Goal: Task Accomplishment & Management: Complete application form

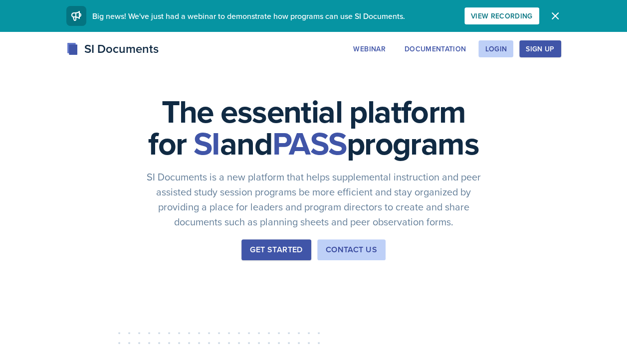
click at [505, 52] on div "Login" at bounding box center [496, 49] width 22 height 8
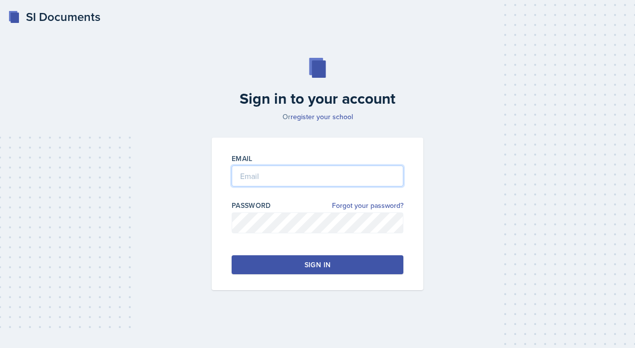
type input "[EMAIL_ADDRESS][DOMAIN_NAME]"
click at [301, 261] on button "Sign in" at bounding box center [318, 265] width 172 height 19
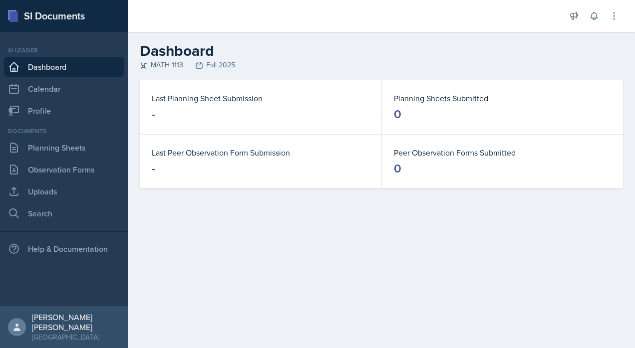
click at [235, 101] on dt "Last Planning Sheet Submission" at bounding box center [261, 98] width 218 height 12
click at [72, 145] on link "Planning Sheets" at bounding box center [64, 148] width 120 height 20
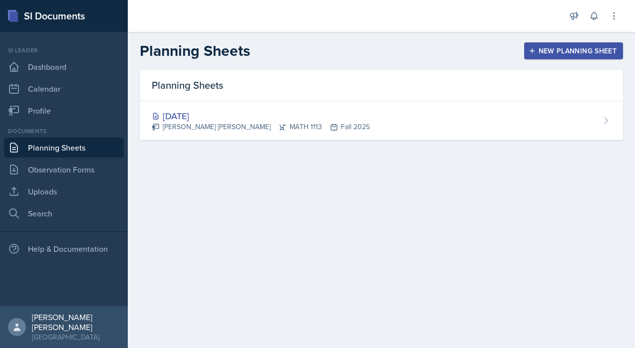
click at [236, 125] on div "[PERSON_NAME] [PERSON_NAME] MATH 1113 Fall 2025" at bounding box center [261, 127] width 218 height 10
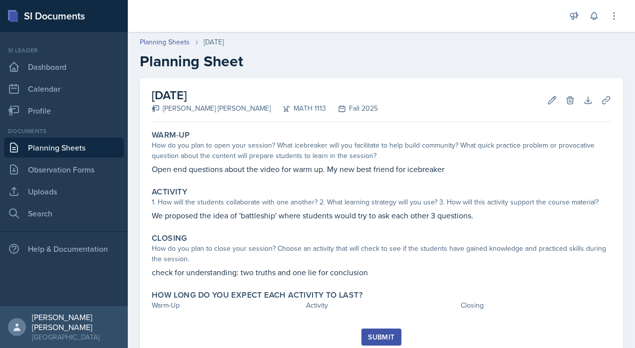
scroll to position [33, 0]
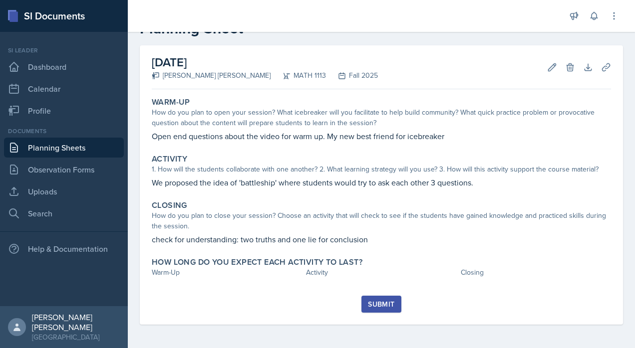
click at [67, 150] on link "Planning Sheets" at bounding box center [64, 148] width 120 height 20
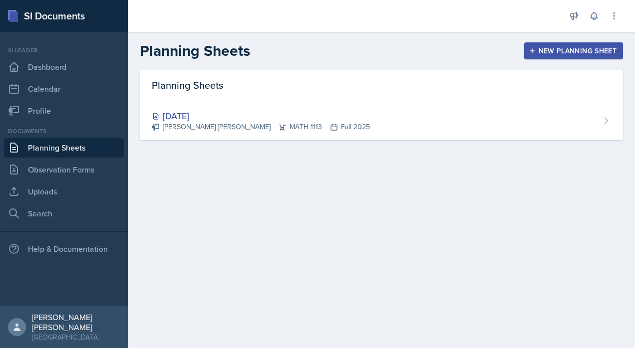
click at [582, 47] on div "New Planning Sheet" at bounding box center [574, 51] width 86 height 8
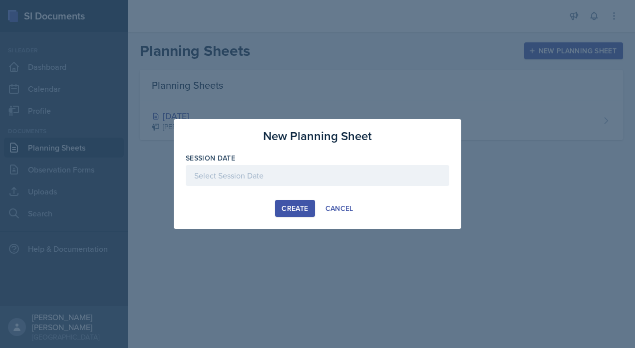
click at [306, 171] on div at bounding box center [318, 175] width 264 height 21
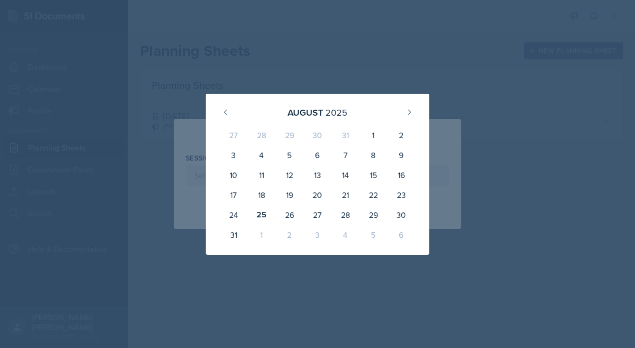
click at [288, 212] on div "26" at bounding box center [290, 215] width 28 height 20
type input "[DATE]"
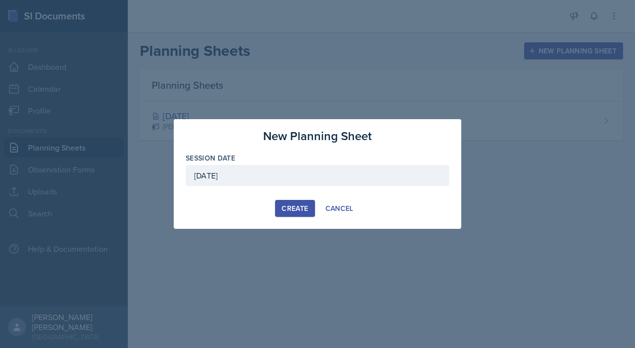
click at [299, 216] on button "Create" at bounding box center [294, 208] width 39 height 17
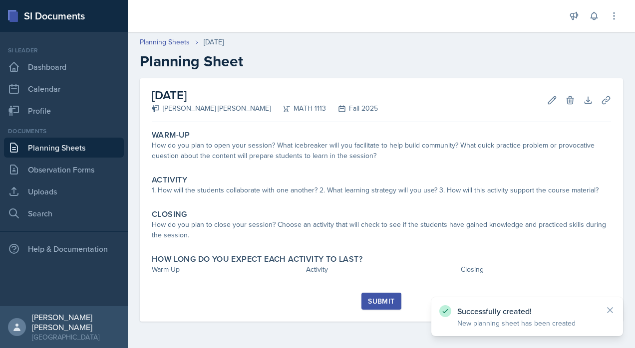
click at [343, 165] on div "Warm-Up How do you plan to open your session? What icebreaker will you facilita…" at bounding box center [381, 146] width 467 height 41
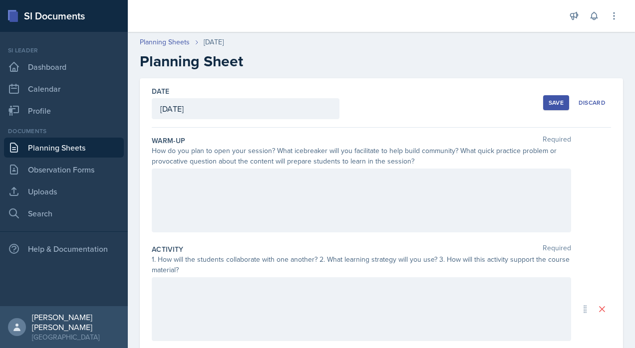
click at [332, 193] on div at bounding box center [361, 201] width 419 height 64
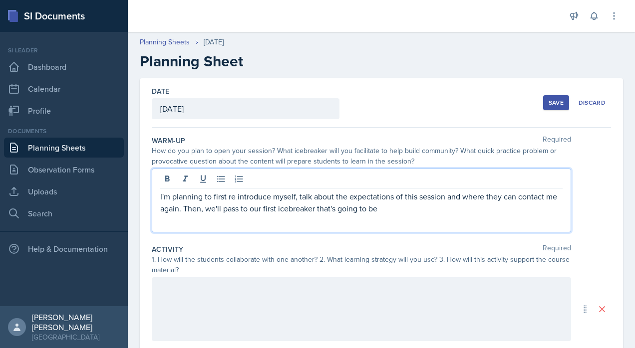
click at [404, 203] on p "I'm planning to first re introduce myself, talk about the expectations of this …" at bounding box center [361, 203] width 402 height 24
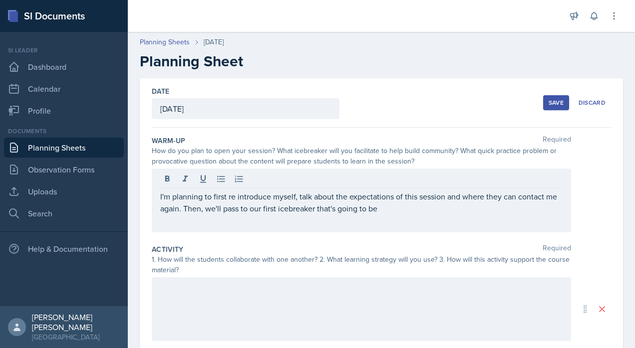
click at [406, 212] on p "I'm planning to first re introduce myself, talk about the expectations of this …" at bounding box center [361, 203] width 402 height 24
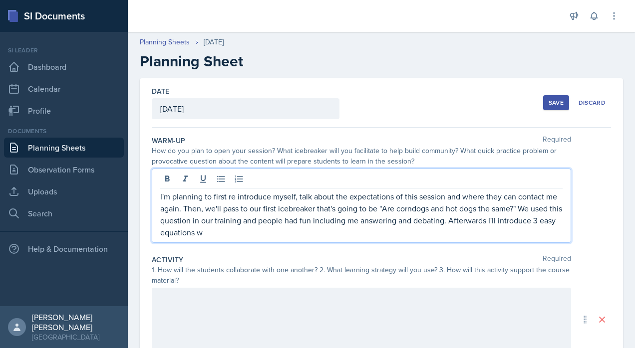
click at [204, 231] on p "I'm planning to first re introduce myself, talk about the expectations of this …" at bounding box center [361, 215] width 402 height 48
click at [314, 228] on p "I'm planning to first re introduce myself, talk about the expectations of this …" at bounding box center [361, 215] width 402 height 48
click at [338, 317] on div at bounding box center [361, 320] width 419 height 64
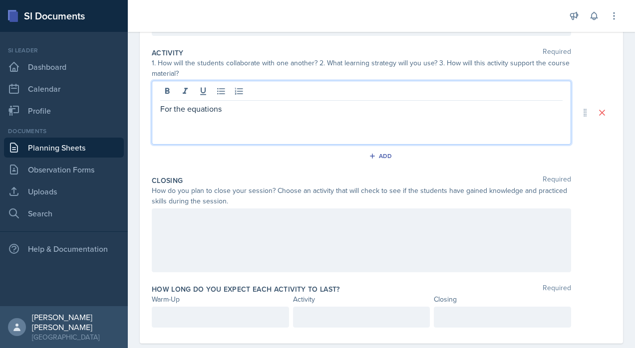
scroll to position [196, 0]
click at [377, 314] on p at bounding box center [361, 318] width 120 height 12
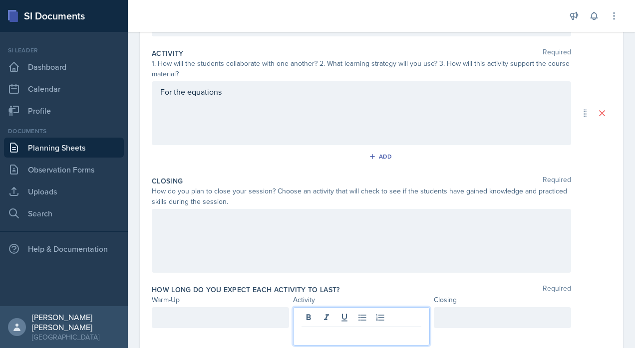
scroll to position [214, 0]
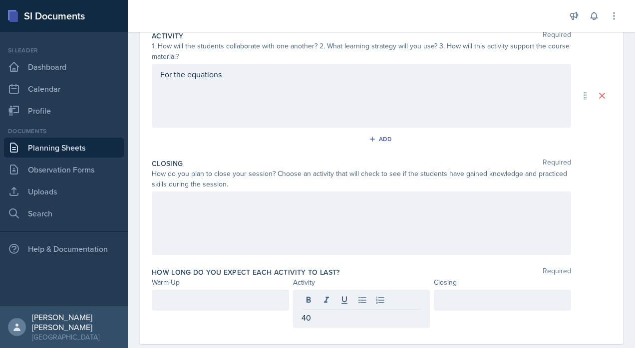
click at [280, 300] on div at bounding box center [220, 300] width 137 height 21
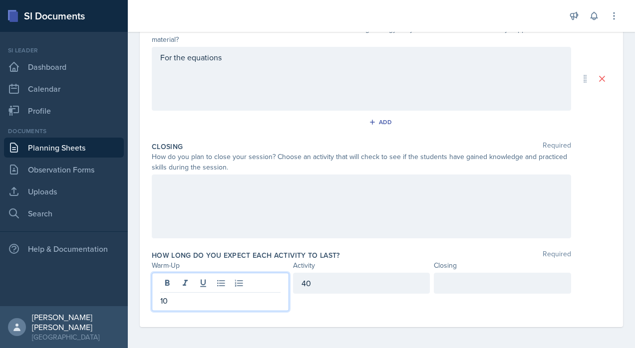
click at [442, 292] on div at bounding box center [502, 283] width 137 height 21
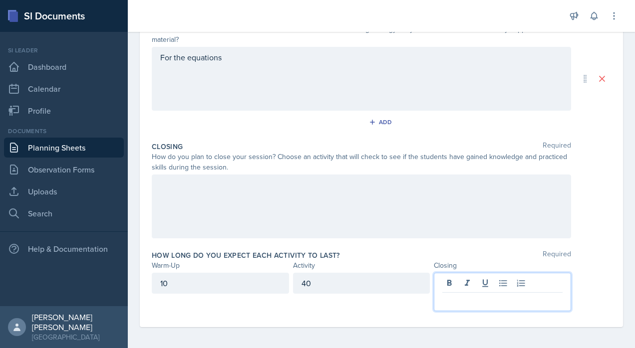
scroll to position [232, 0]
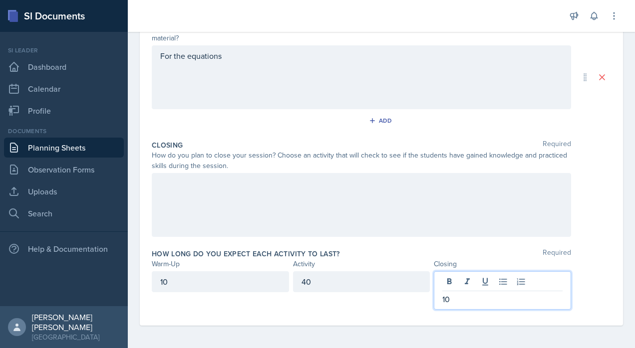
click at [379, 239] on div "Closing Required How do you plan to close your session? Choose an activity that…" at bounding box center [381, 190] width 459 height 109
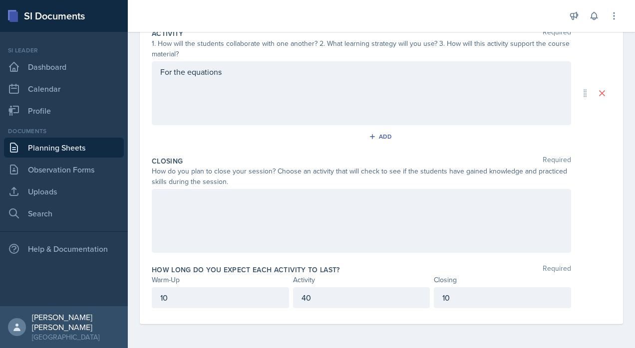
scroll to position [215, 0]
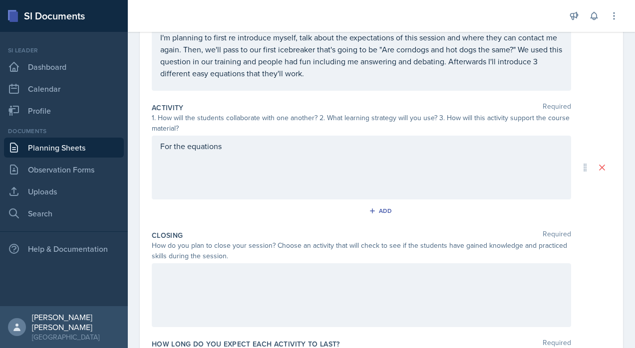
click at [479, 149] on p "For the equations" at bounding box center [361, 146] width 402 height 12
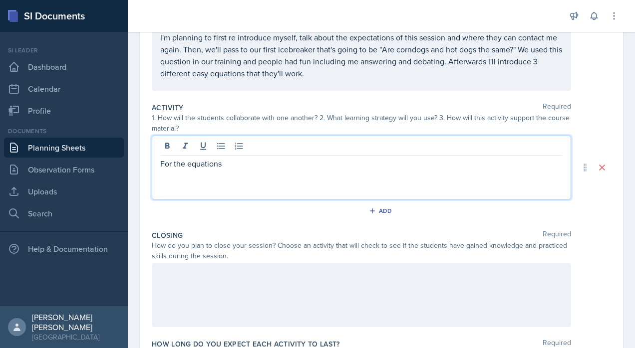
scroll to position [159, 0]
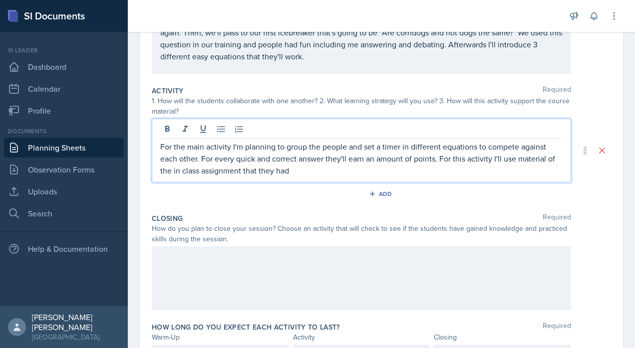
click at [317, 175] on p "For the main activity I'm planning to group the people and set a timer in diffe…" at bounding box center [361, 159] width 402 height 36
click at [383, 166] on p "For the main activity I'm planning to group the people and set a timer in diffe…" at bounding box center [361, 159] width 402 height 36
click at [384, 165] on p "For the main activity I'm planning to group the people and set a timer in diffe…" at bounding box center [361, 159] width 402 height 36
click at [349, 171] on p "For the main activity I'm planning to group the people and set a timer in diffe…" at bounding box center [361, 159] width 402 height 36
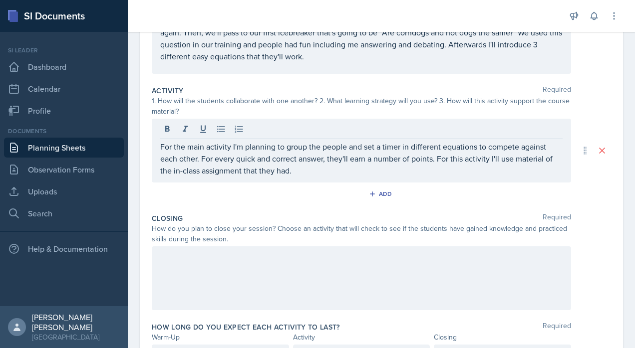
click at [288, 265] on div at bounding box center [361, 279] width 419 height 64
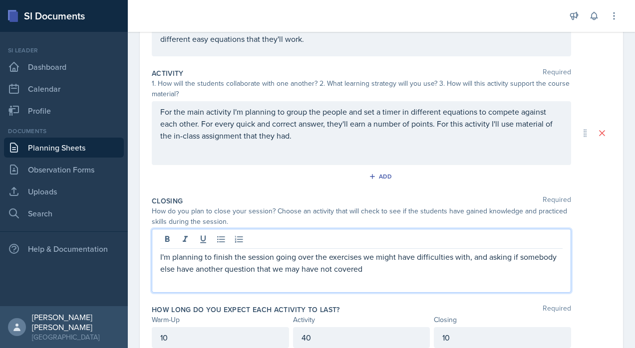
click at [430, 273] on p "I'm planning to finish the session going over the exercises we might have diffi…" at bounding box center [361, 263] width 402 height 24
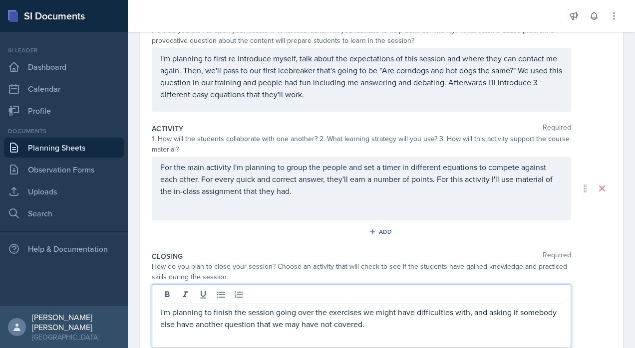
scroll to position [0, 0]
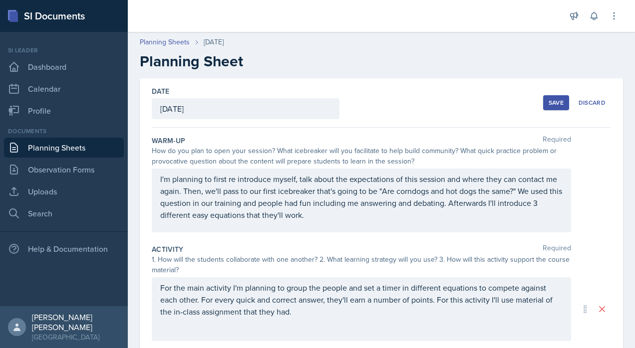
click at [549, 104] on div "Save" at bounding box center [556, 103] width 15 height 8
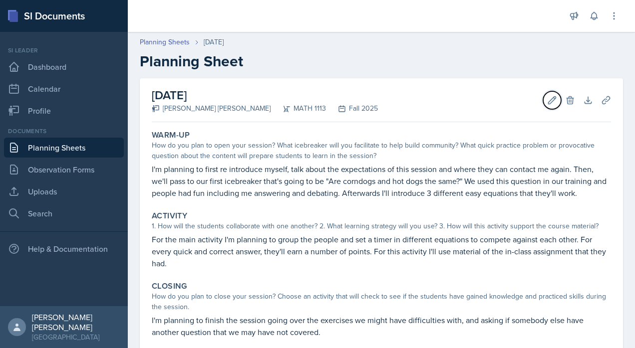
click at [549, 100] on icon at bounding box center [552, 99] width 7 height 7
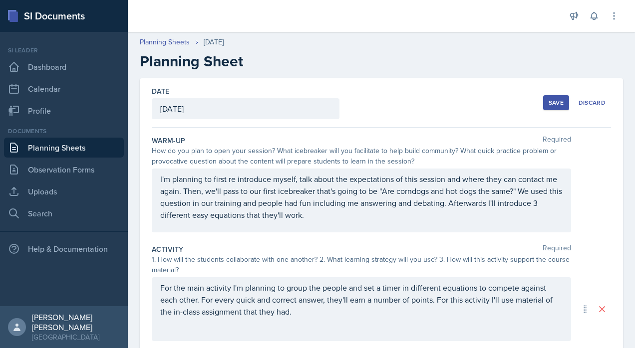
click at [549, 99] on div "Save" at bounding box center [556, 103] width 15 height 8
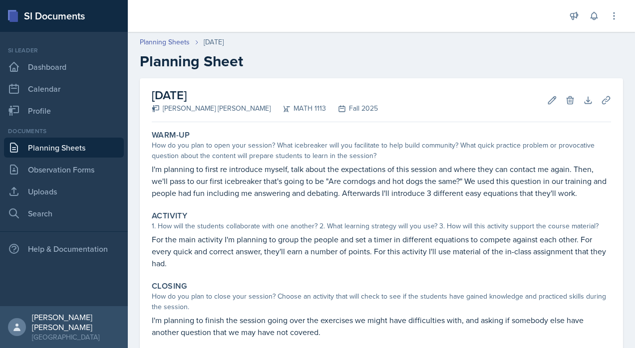
click at [518, 161] on div "How do you plan to open your session? What icebreaker will you facilitate to he…" at bounding box center [381, 150] width 459 height 21
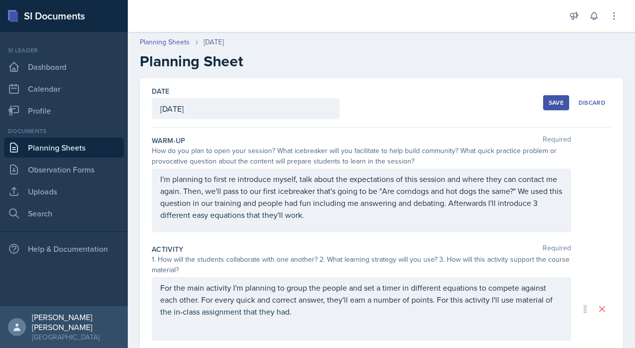
click at [553, 95] on button "Save" at bounding box center [556, 102] width 26 height 15
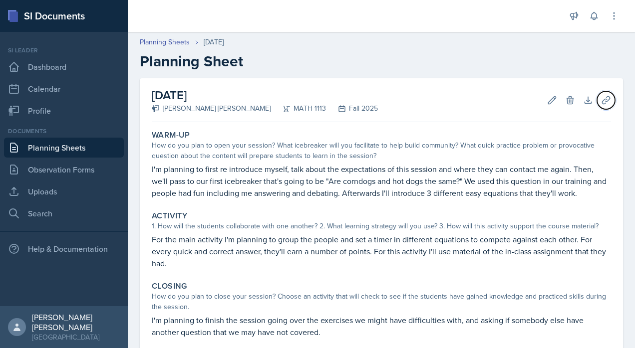
click at [606, 101] on button "Uploads" at bounding box center [606, 100] width 18 height 18
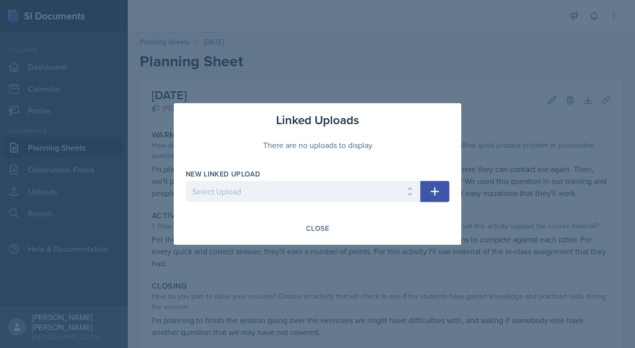
click at [313, 231] on div "Close" at bounding box center [317, 229] width 23 height 8
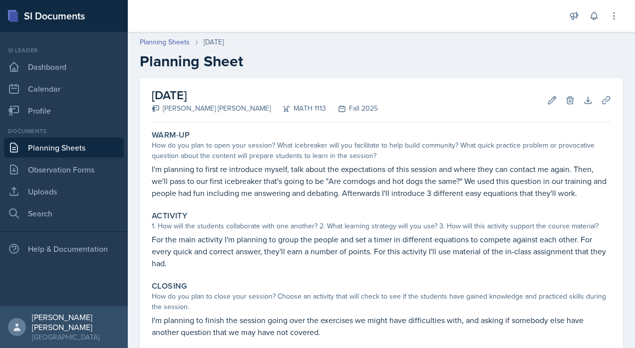
scroll to position [105, 0]
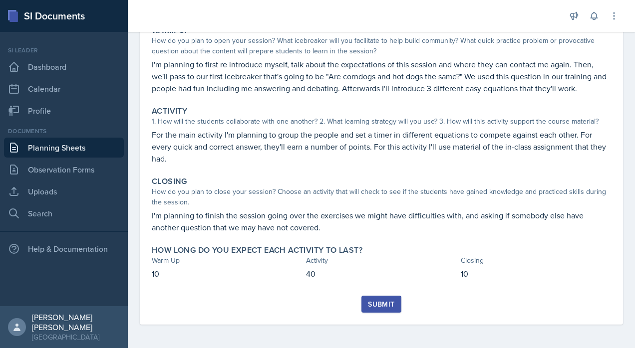
click at [380, 309] on button "Submit" at bounding box center [380, 304] width 39 height 17
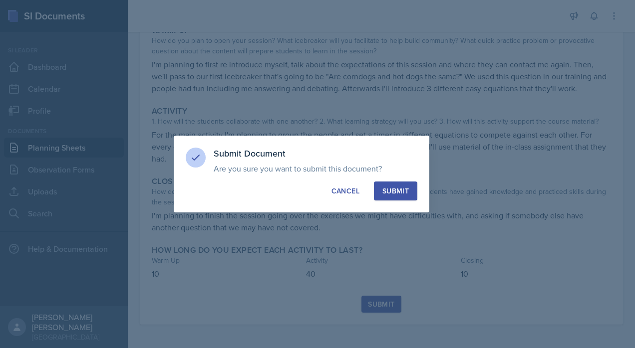
click at [335, 189] on div "Cancel" at bounding box center [345, 191] width 28 height 10
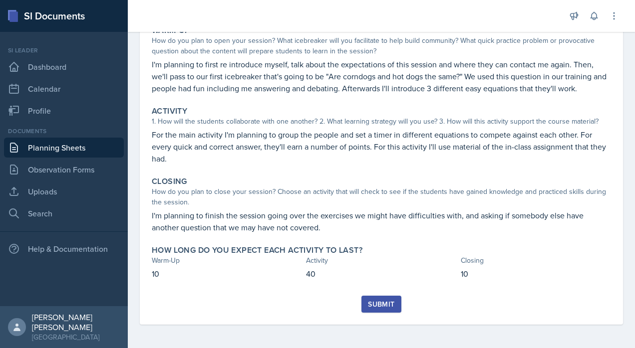
scroll to position [0, 0]
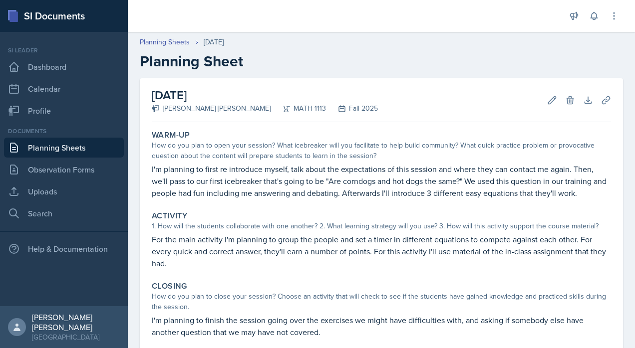
click at [181, 39] on link "Planning Sheets" at bounding box center [165, 42] width 50 height 10
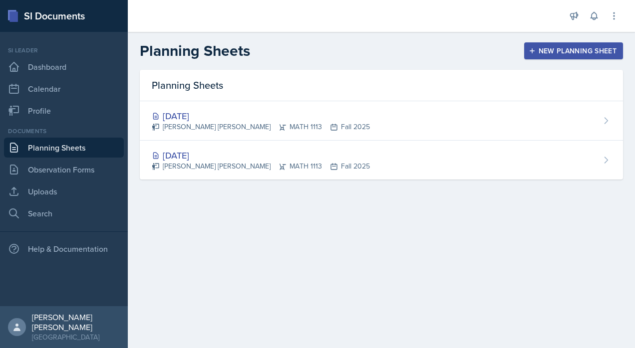
click at [620, 110] on div "[DATE] [PERSON_NAME] [PERSON_NAME] MATH 1113 Fall 2025" at bounding box center [381, 120] width 483 height 39
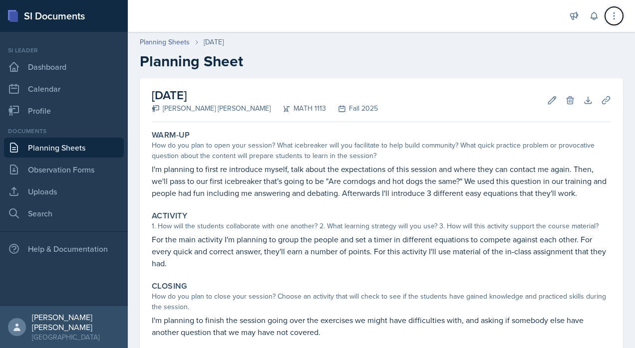
click at [613, 13] on icon at bounding box center [613, 15] width 1 height 6
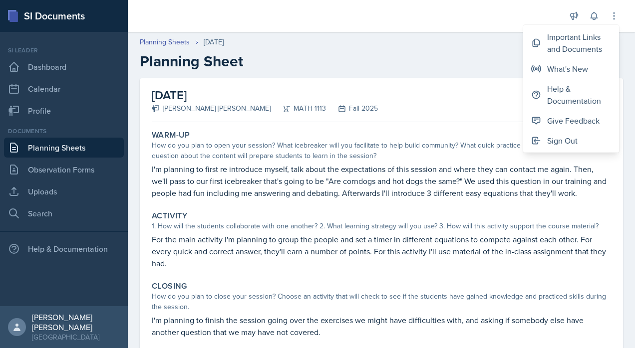
click at [449, 67] on h2 "Planning Sheet" at bounding box center [381, 61] width 483 height 18
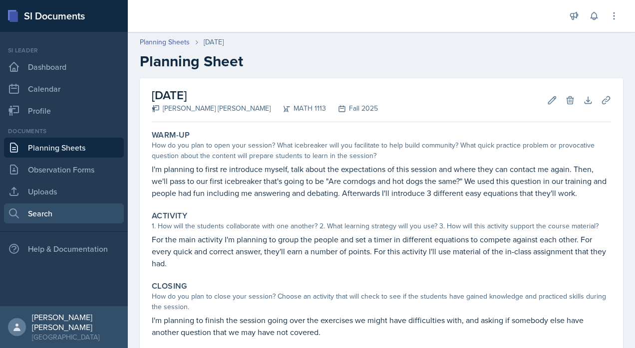
click at [96, 217] on link "Search" at bounding box center [64, 214] width 120 height 20
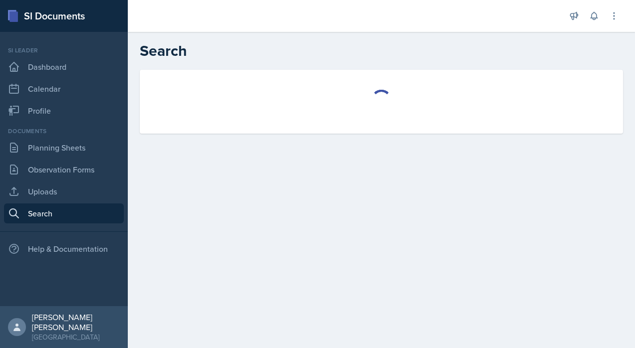
select select "all"
select select "1"
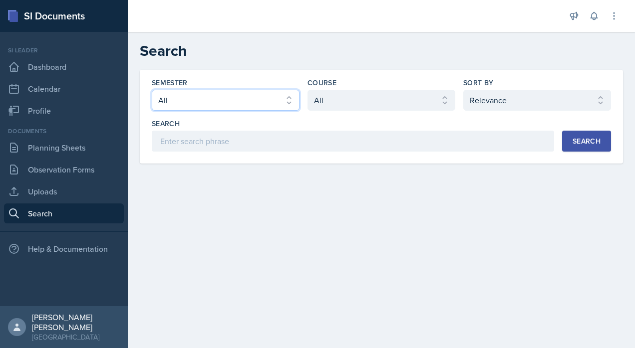
click at [218, 104] on select "Select semester All Fall 2025 Summer 2025 Spring 2025 Fall 2024 Summer 2024 Spr…" at bounding box center [226, 100] width 148 height 21
select select "a8ed5ca7-d3a3-44eb-ad59-ceca828f7d72"
click at [152, 90] on select "Select semester All Fall 2025 Summer 2025 Spring 2025 Fall 2024 Summer 2024 Spr…" at bounding box center [226, 100] width 148 height 21
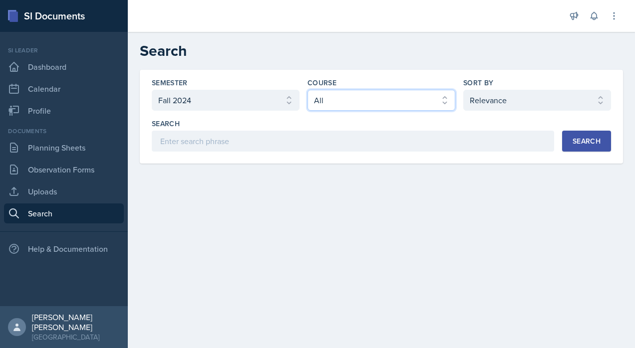
click at [343, 92] on select "Select course All ACCT 2101 ACCT 2102 ACCT 4050 ANTH 1102 ANTH 3301 ARCH 1000 A…" at bounding box center [381, 100] width 148 height 21
select select "3c4b3565-585b-46e2-bb66-4719410f632f"
click at [307, 90] on select "Select course All ACCT 2101 ACCT 2102 ACCT 4050 ANTH 1102 ANTH 3301 ARCH 1000 A…" at bounding box center [381, 100] width 148 height 21
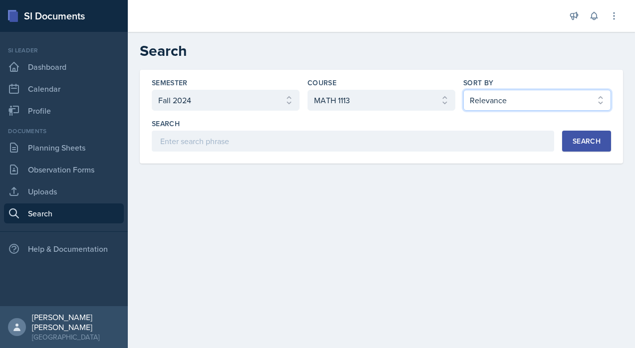
click at [537, 105] on select "Select sort by Relevance Document Date (Asc) Document Date (Desc)" at bounding box center [537, 100] width 148 height 21
click at [550, 95] on select "Select sort by Relevance Document Date (Asc) Document Date (Desc)" at bounding box center [537, 100] width 148 height 21
click at [593, 148] on button "Search" at bounding box center [586, 141] width 49 height 21
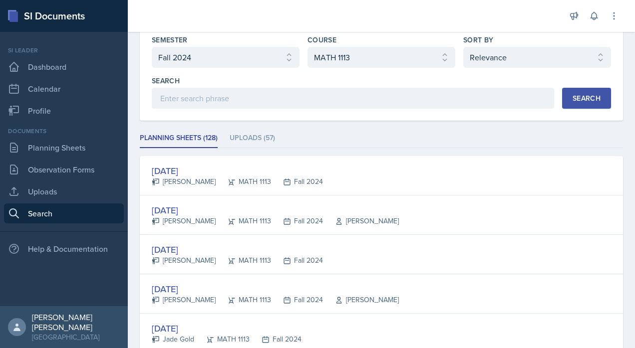
scroll to position [53, 0]
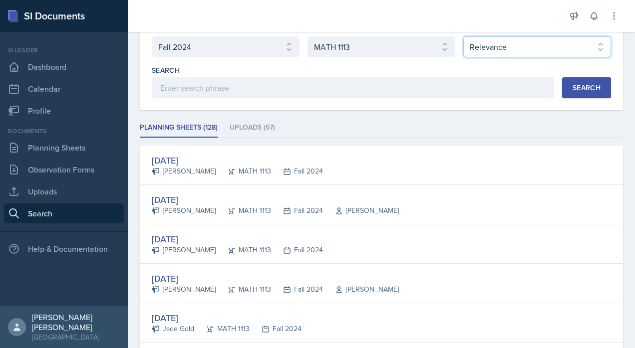
click at [598, 45] on select "Select sort by Relevance Document Date (Asc) Document Date (Desc)" at bounding box center [537, 46] width 148 height 21
click at [463, 36] on select "Select sort by Relevance Document Date (Asc) Document Date (Desc)" at bounding box center [537, 46] width 148 height 21
click at [596, 51] on select "Select sort by Relevance Document Date (Asc) Document Date (Desc)" at bounding box center [537, 46] width 148 height 21
select select "2"
click at [463, 36] on select "Select sort by Relevance Document Date (Asc) Document Date (Desc)" at bounding box center [537, 46] width 148 height 21
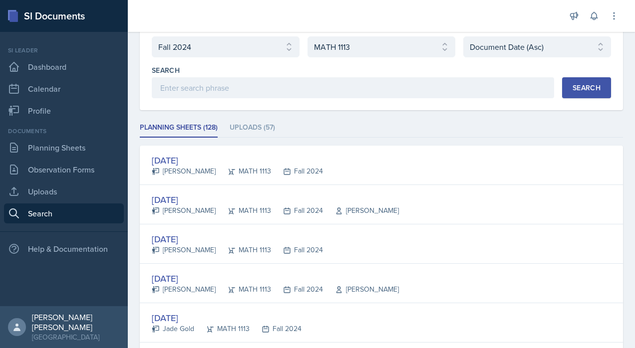
click at [588, 97] on button "Search" at bounding box center [586, 87] width 49 height 21
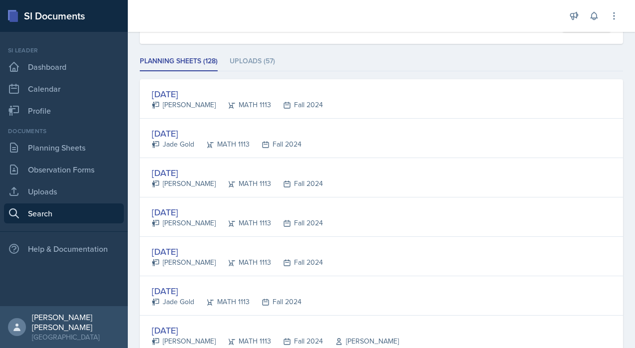
scroll to position [121, 0]
click at [525, 214] on div "[DATE] [PERSON_NAME] MATH 1113 Fall 2024" at bounding box center [381, 216] width 483 height 39
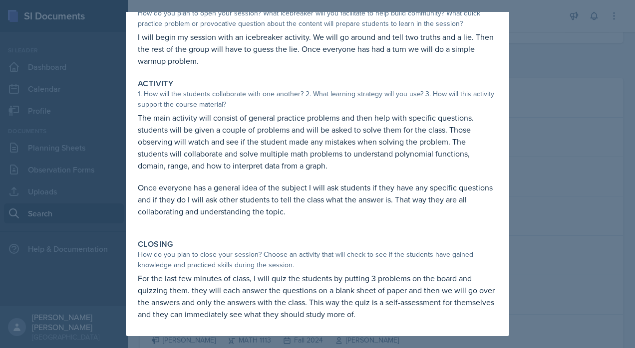
scroll to position [0, 0]
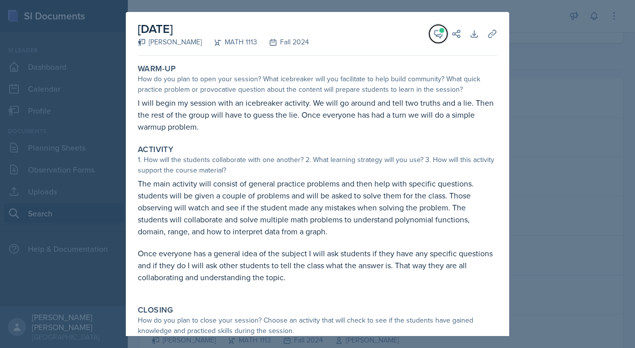
click at [439, 29] on span at bounding box center [441, 30] width 5 height 5
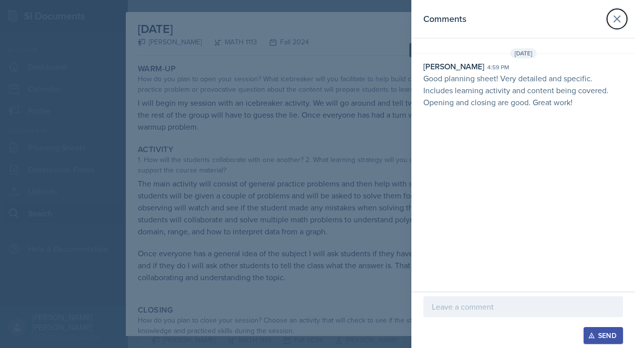
click at [619, 20] on icon at bounding box center [617, 19] width 12 height 12
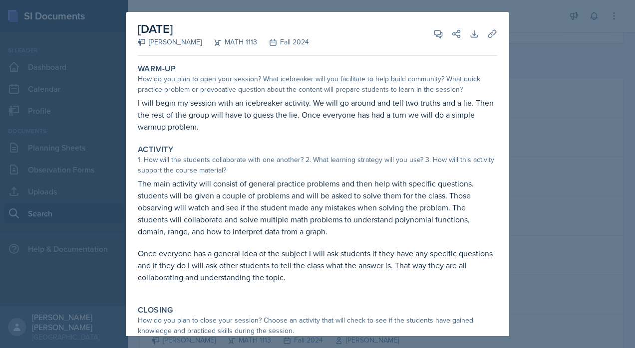
scroll to position [66, 0]
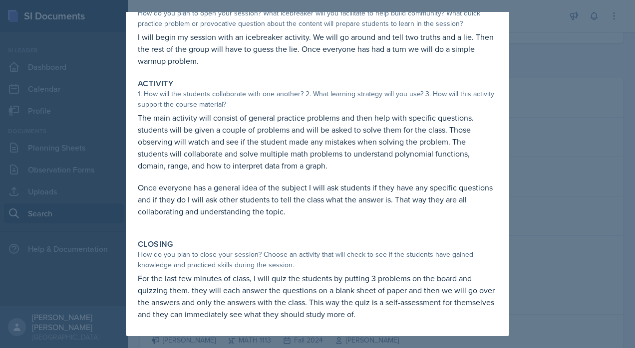
click at [577, 232] on div at bounding box center [317, 174] width 635 height 348
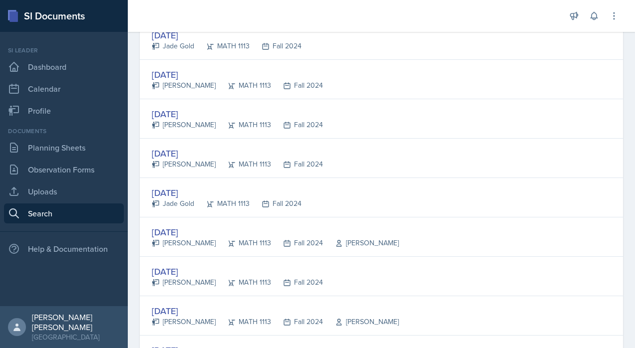
scroll to position [219, 0]
click at [580, 236] on div "[DATE] [PERSON_NAME] MATH 1113 Fall 2024 [PERSON_NAME]" at bounding box center [381, 236] width 483 height 39
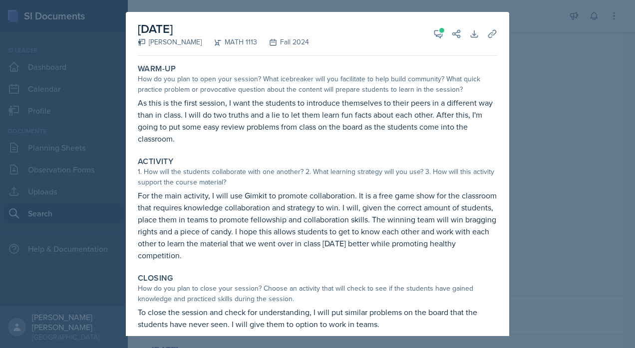
scroll to position [10, 0]
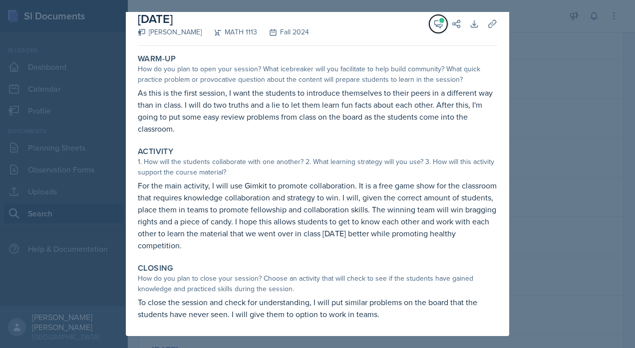
click at [429, 28] on button "View Comments" at bounding box center [438, 24] width 18 height 18
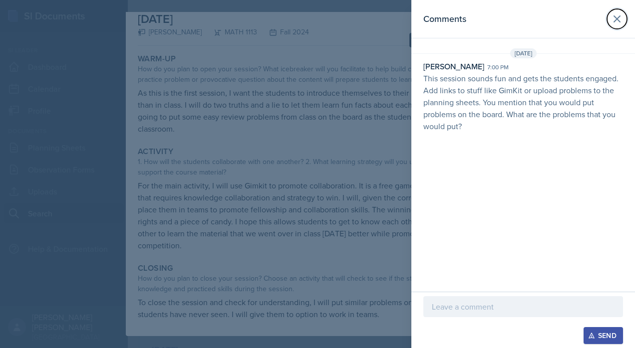
click at [623, 23] on button at bounding box center [617, 19] width 20 height 20
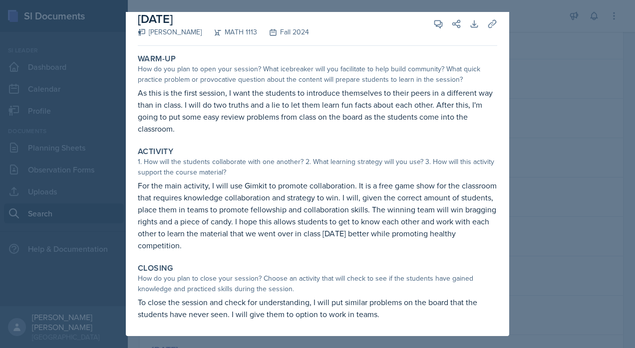
click at [546, 73] on div at bounding box center [317, 174] width 635 height 348
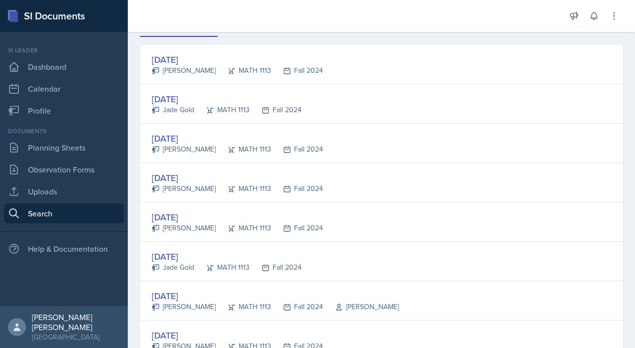
scroll to position [156, 0]
click at [389, 149] on div "[DATE] [PERSON_NAME] MATH 1113 Fall 2024" at bounding box center [381, 141] width 483 height 39
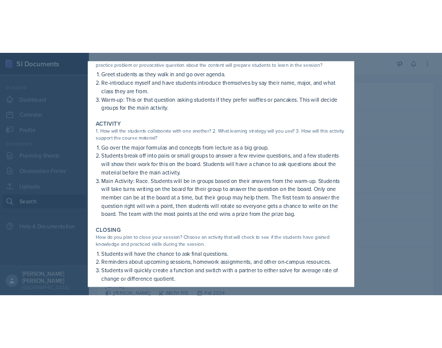
scroll to position [0, 0]
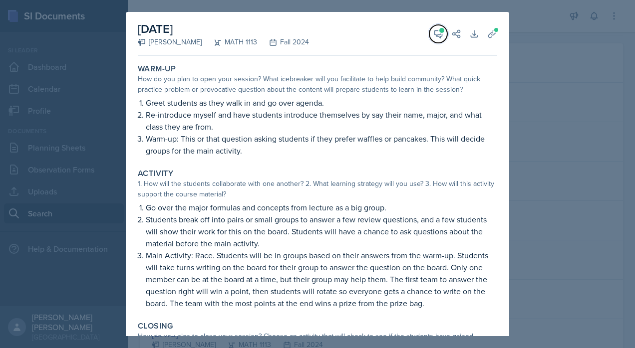
click at [433, 30] on icon at bounding box center [438, 34] width 10 height 10
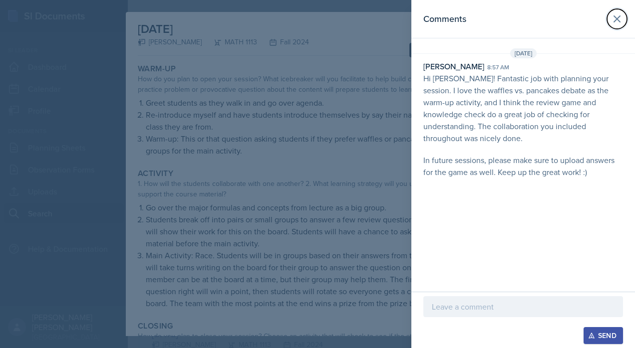
click at [622, 21] on icon at bounding box center [617, 19] width 12 height 12
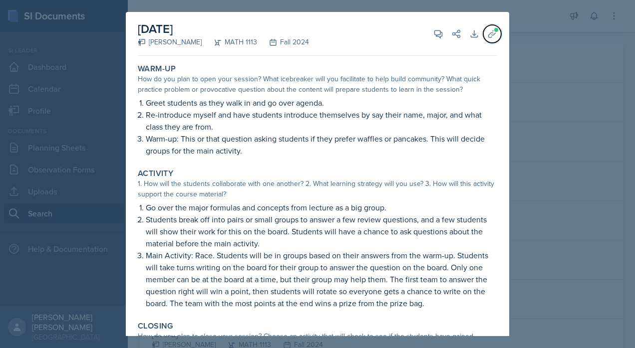
click at [487, 33] on icon at bounding box center [492, 34] width 10 height 10
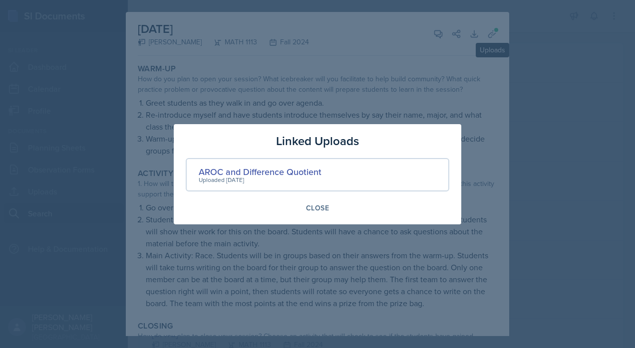
click at [377, 173] on div "AROC and Difference Quotient Uploaded [DATE]" at bounding box center [318, 174] width 264 height 33
click at [259, 177] on div "Uploaded [DATE]" at bounding box center [260, 180] width 123 height 9
click at [293, 170] on div "AROC and Difference Quotient" at bounding box center [260, 171] width 123 height 13
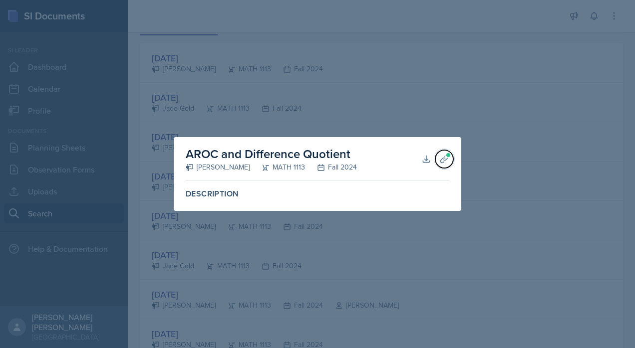
click at [442, 159] on icon at bounding box center [443, 158] width 7 height 7
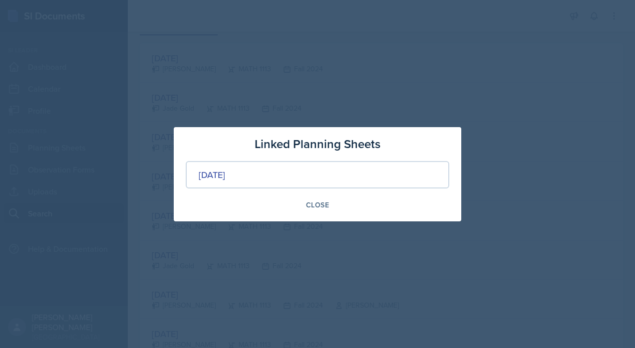
click at [322, 206] on div "Close" at bounding box center [317, 205] width 23 height 8
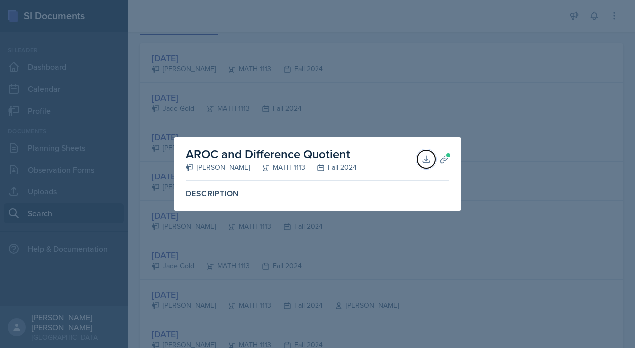
click at [421, 163] on icon at bounding box center [426, 159] width 10 height 10
click at [523, 99] on div at bounding box center [317, 174] width 635 height 348
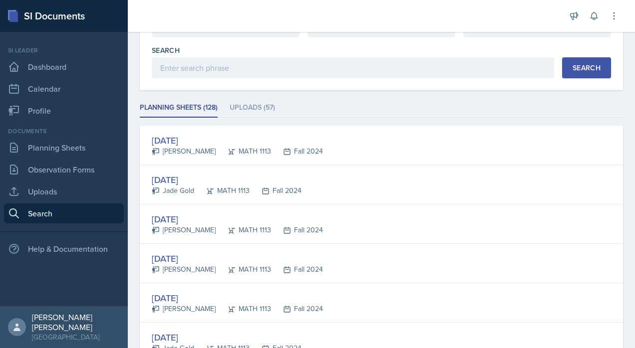
scroll to position [0, 0]
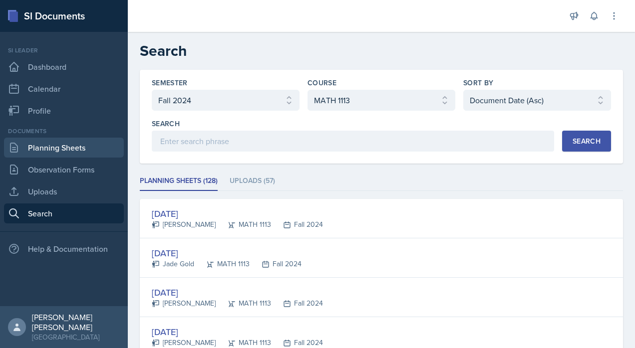
click at [62, 149] on link "Planning Sheets" at bounding box center [64, 148] width 120 height 20
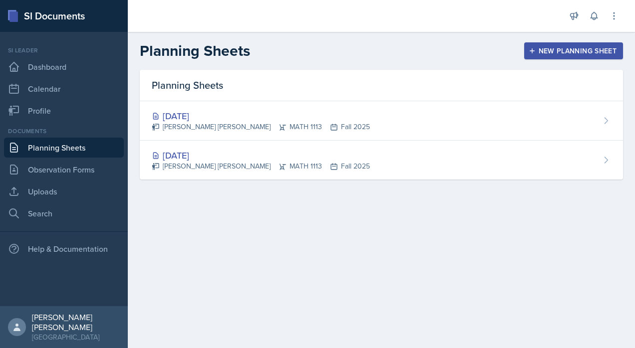
click at [601, 125] on icon at bounding box center [606, 121] width 10 height 10
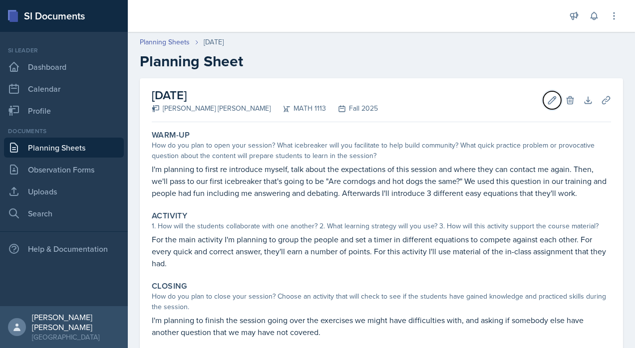
click at [547, 100] on icon at bounding box center [552, 100] width 10 height 10
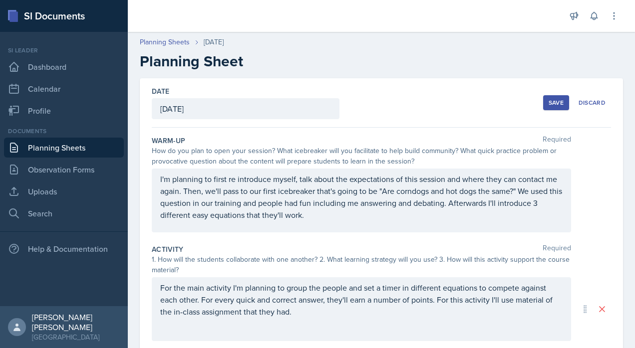
click at [318, 102] on div "[DATE]" at bounding box center [246, 108] width 188 height 21
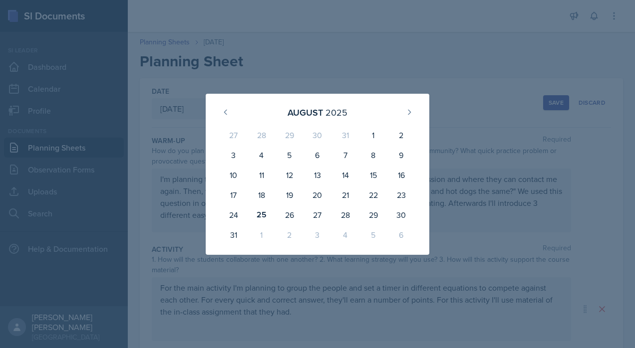
click at [240, 216] on div "24" at bounding box center [234, 215] width 28 height 20
type input "[DATE]"
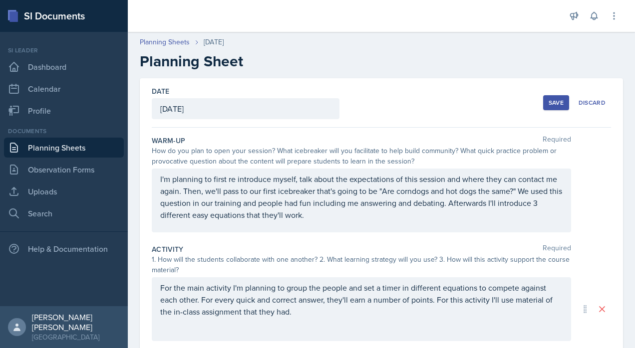
click at [549, 105] on div "Save" at bounding box center [556, 103] width 15 height 8
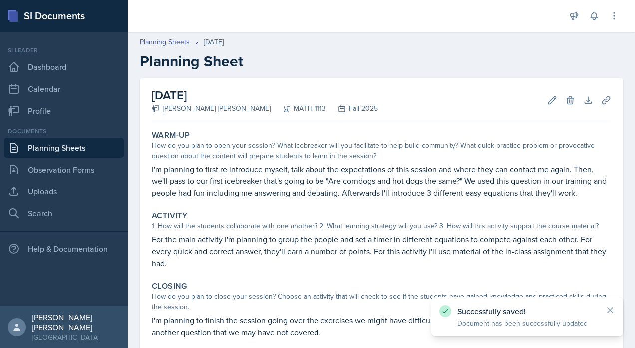
click at [88, 148] on link "Planning Sheets" at bounding box center [64, 148] width 120 height 20
